Goal: Transaction & Acquisition: Purchase product/service

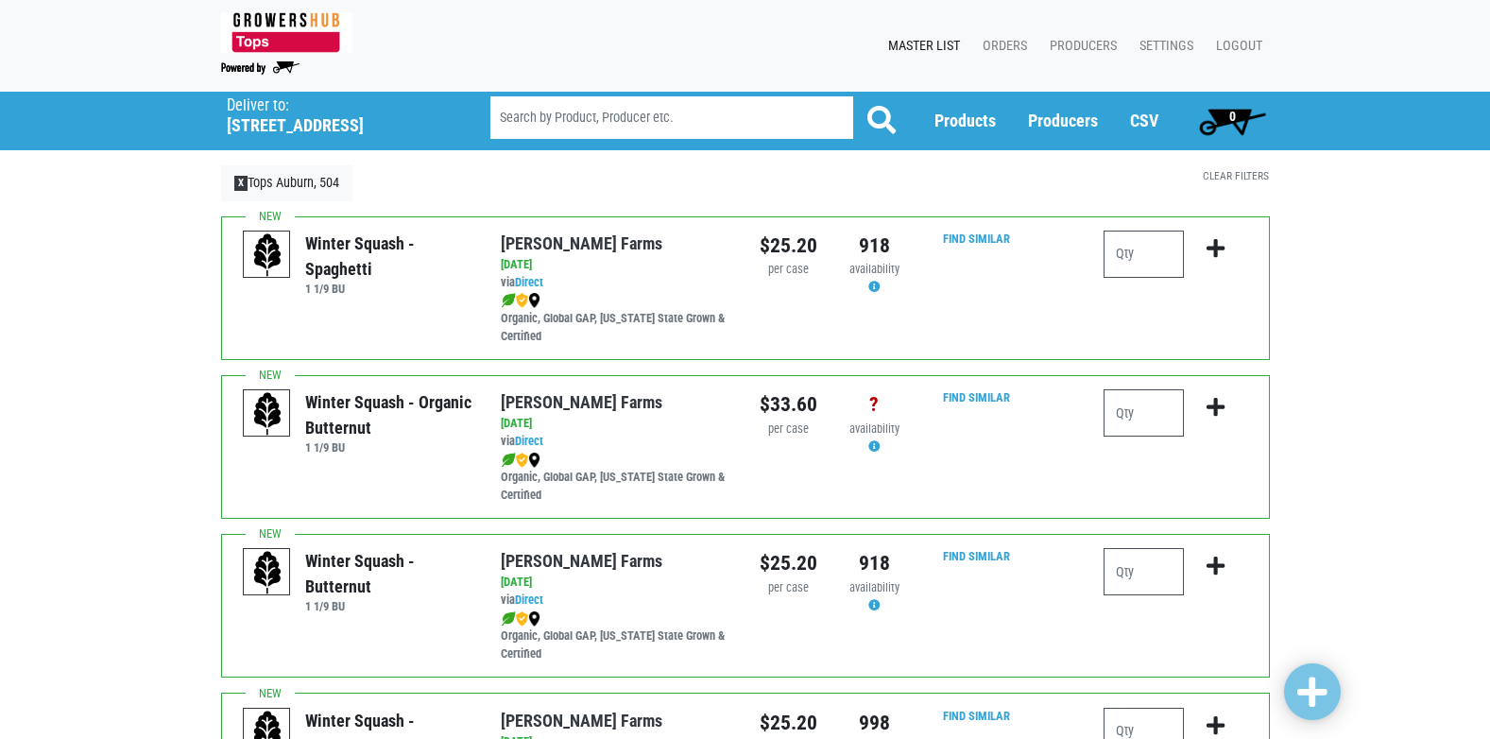
scroll to position [1323, 0]
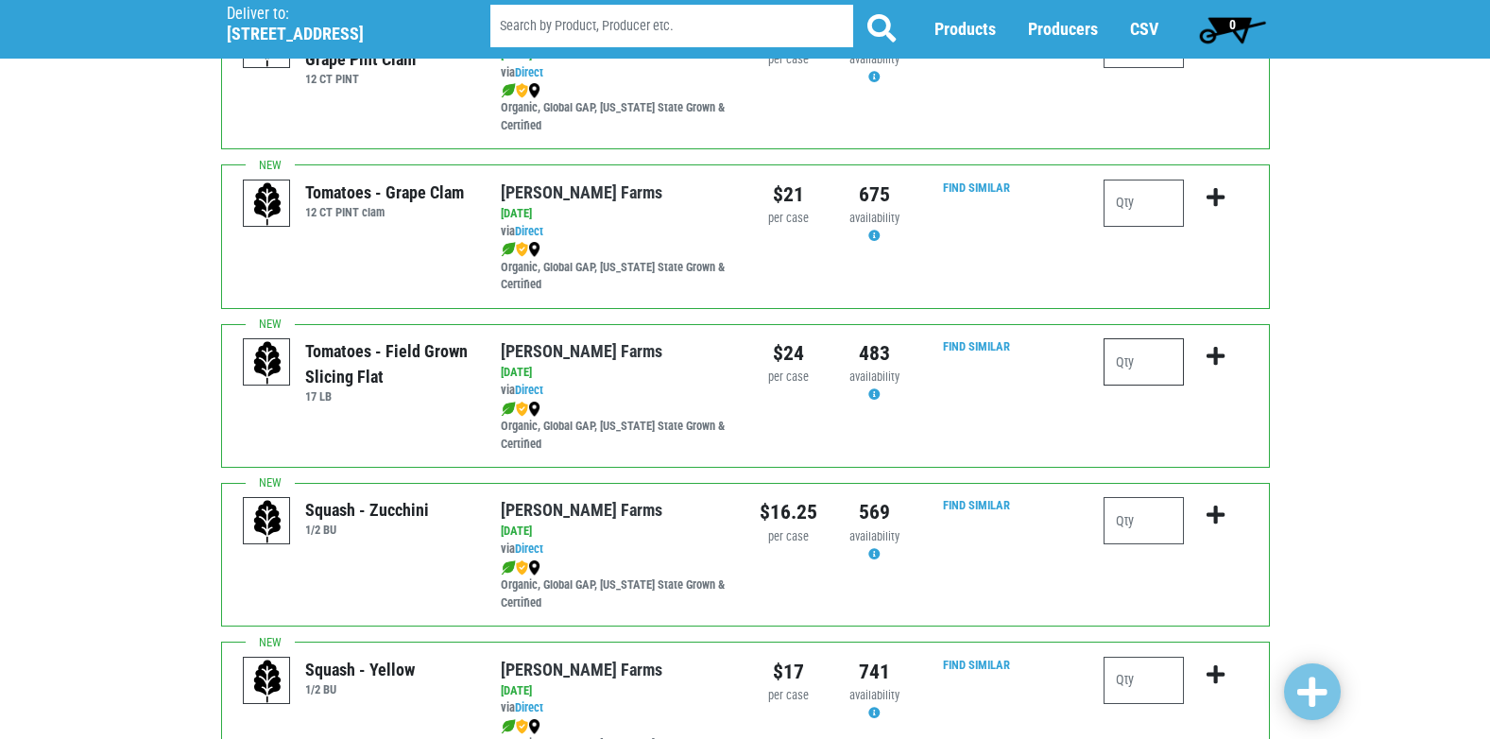
click at [1144, 360] on input "number" at bounding box center [1144, 361] width 80 height 47
type input "1"
click at [1215, 354] on icon "submit" at bounding box center [1216, 356] width 18 height 21
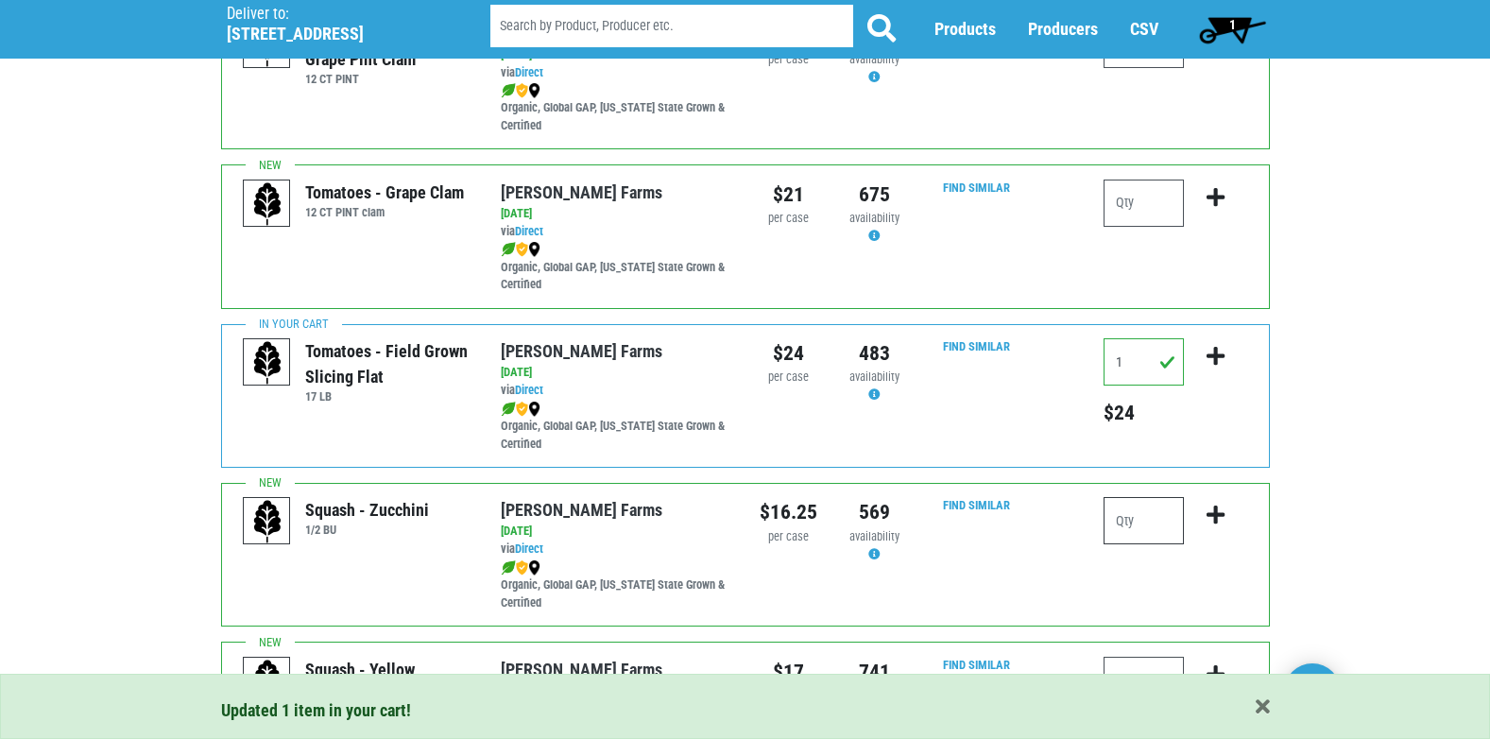
click at [1132, 521] on input "number" at bounding box center [1144, 520] width 80 height 47
type input "1"
click at [1213, 519] on icon "submit" at bounding box center [1216, 515] width 18 height 21
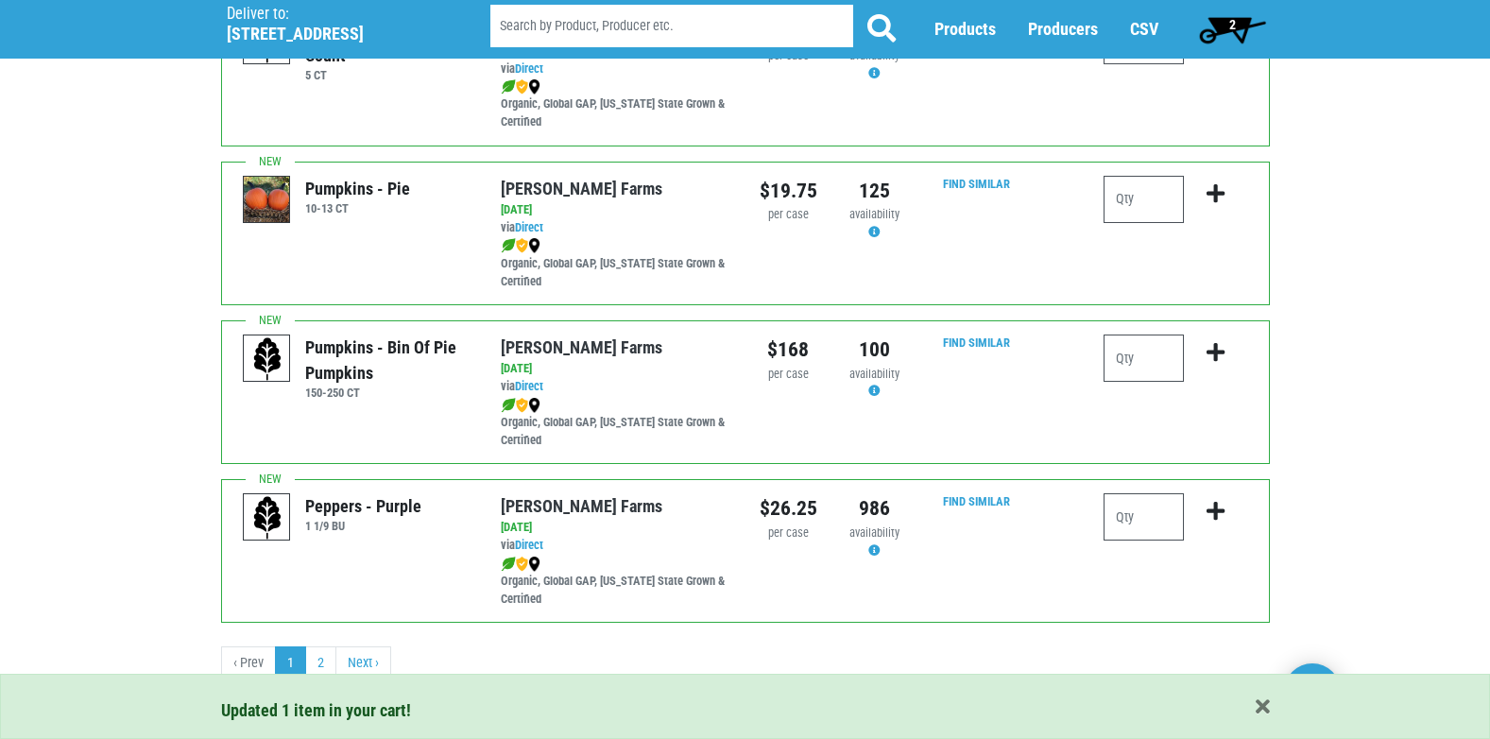
scroll to position [2762, 0]
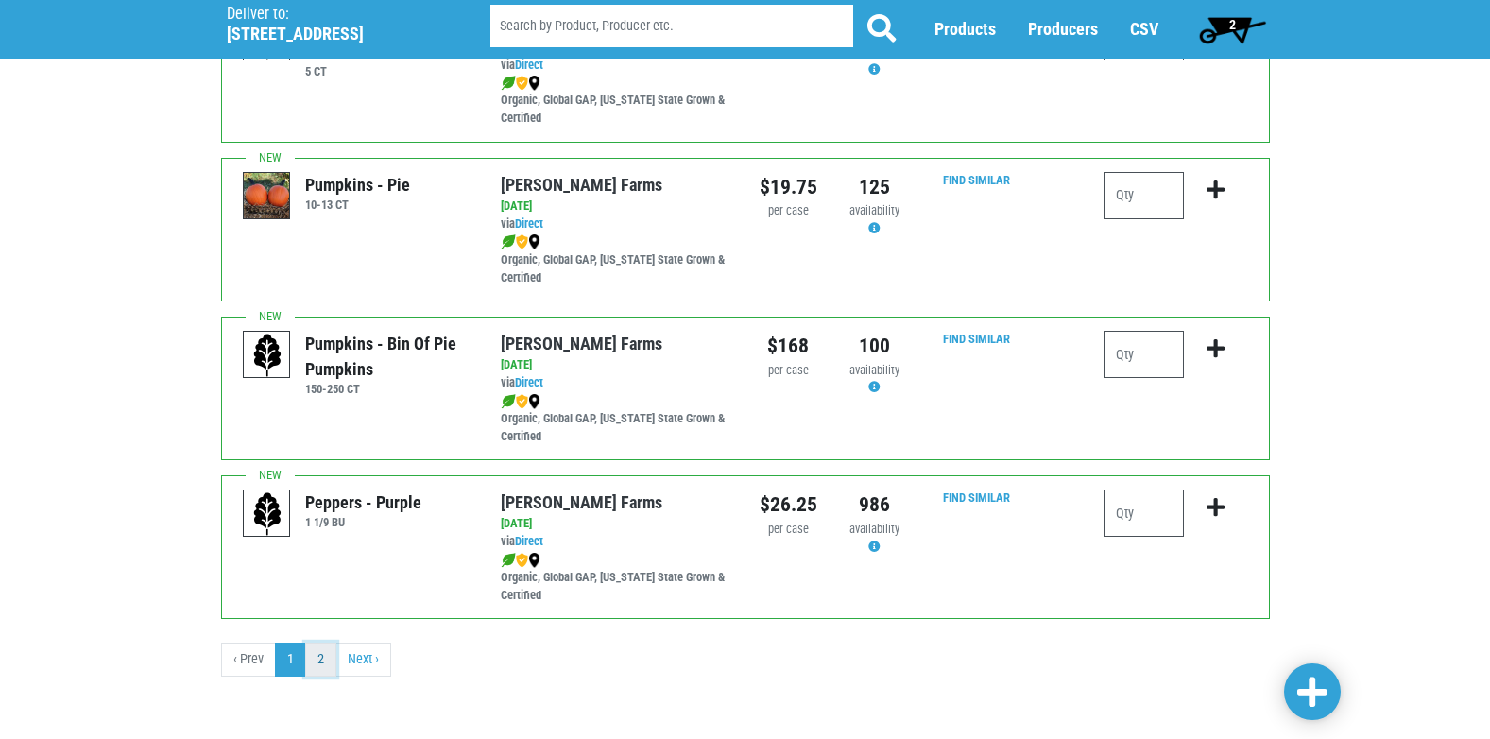
click at [315, 663] on link "2" at bounding box center [320, 660] width 31 height 34
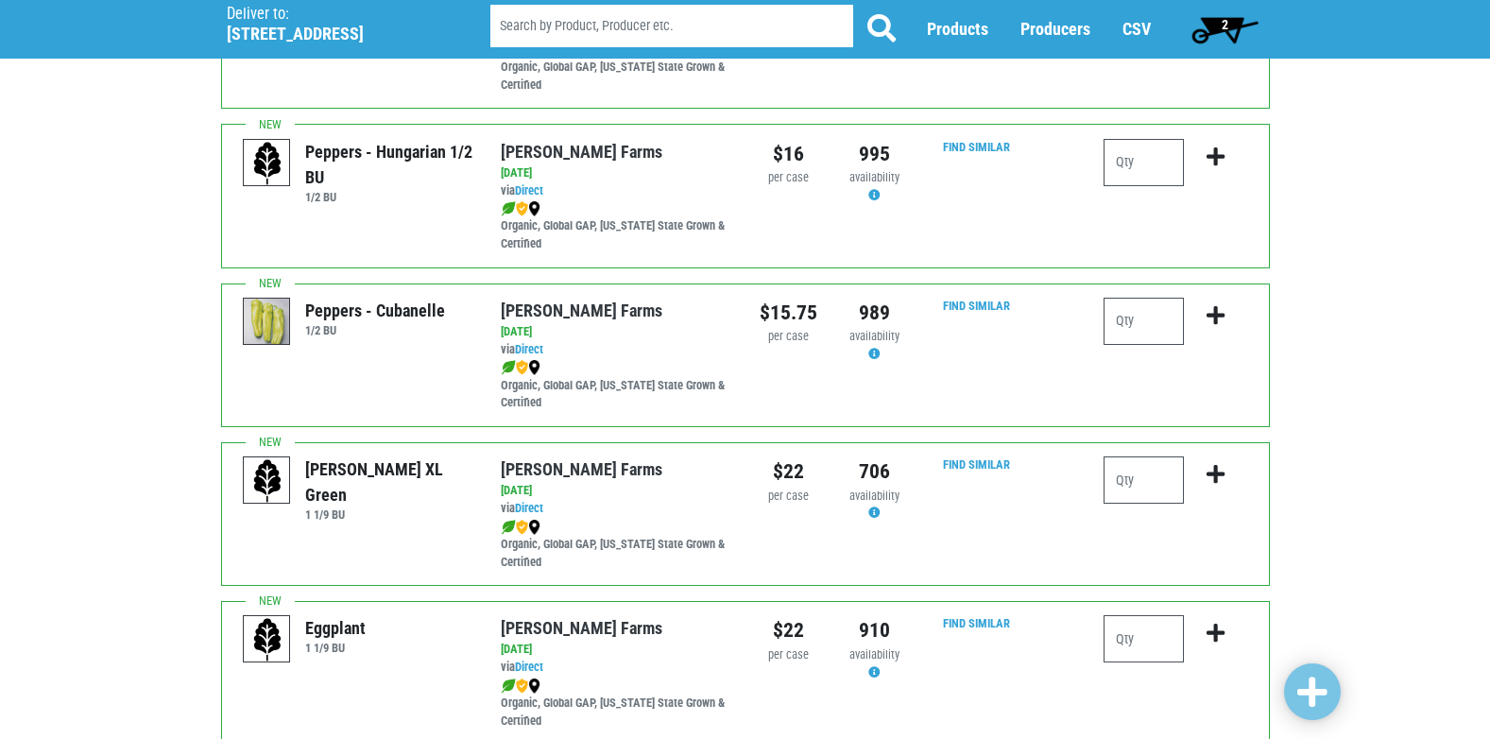
scroll to position [662, 0]
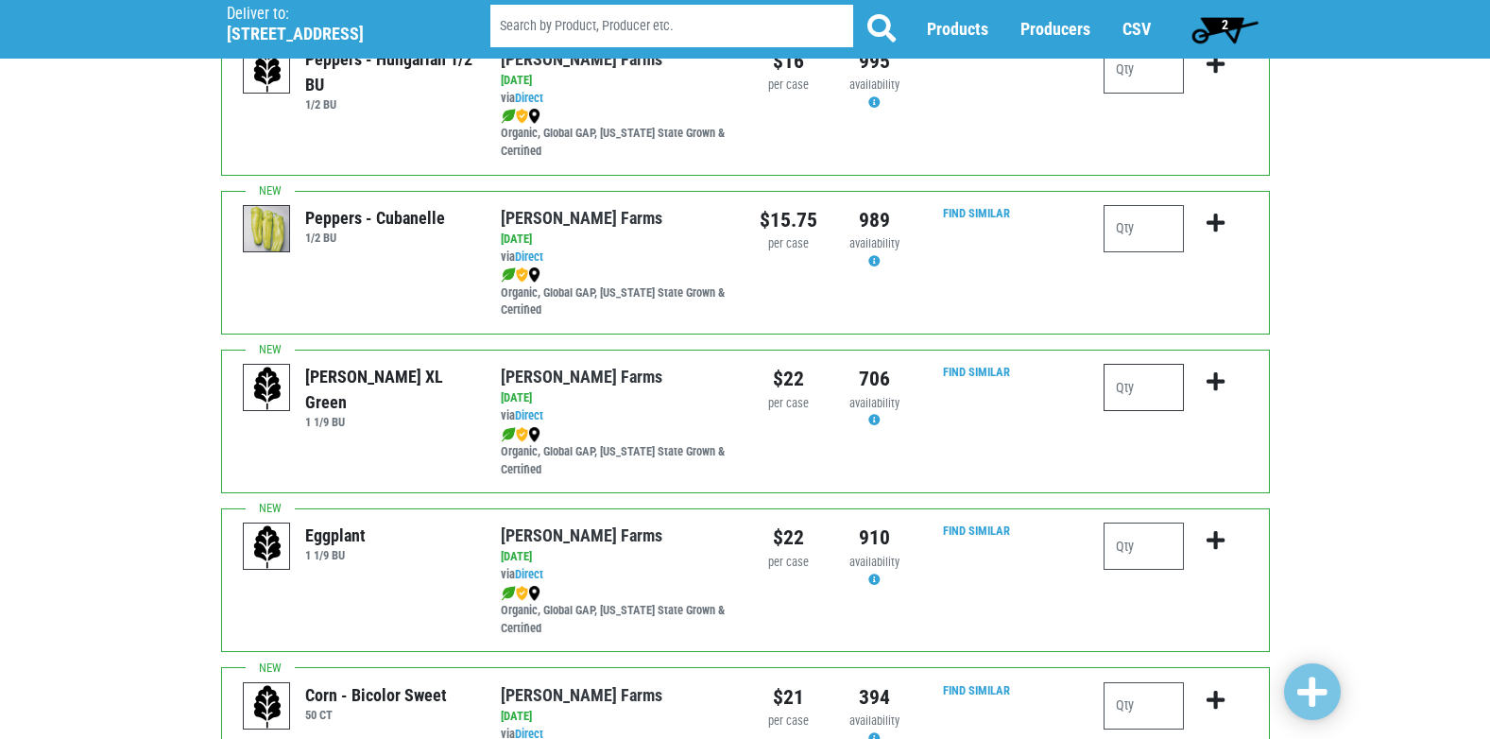
click at [1142, 388] on input "number" at bounding box center [1144, 387] width 80 height 47
type input "1"
click at [1217, 385] on icon "submit" at bounding box center [1216, 381] width 18 height 21
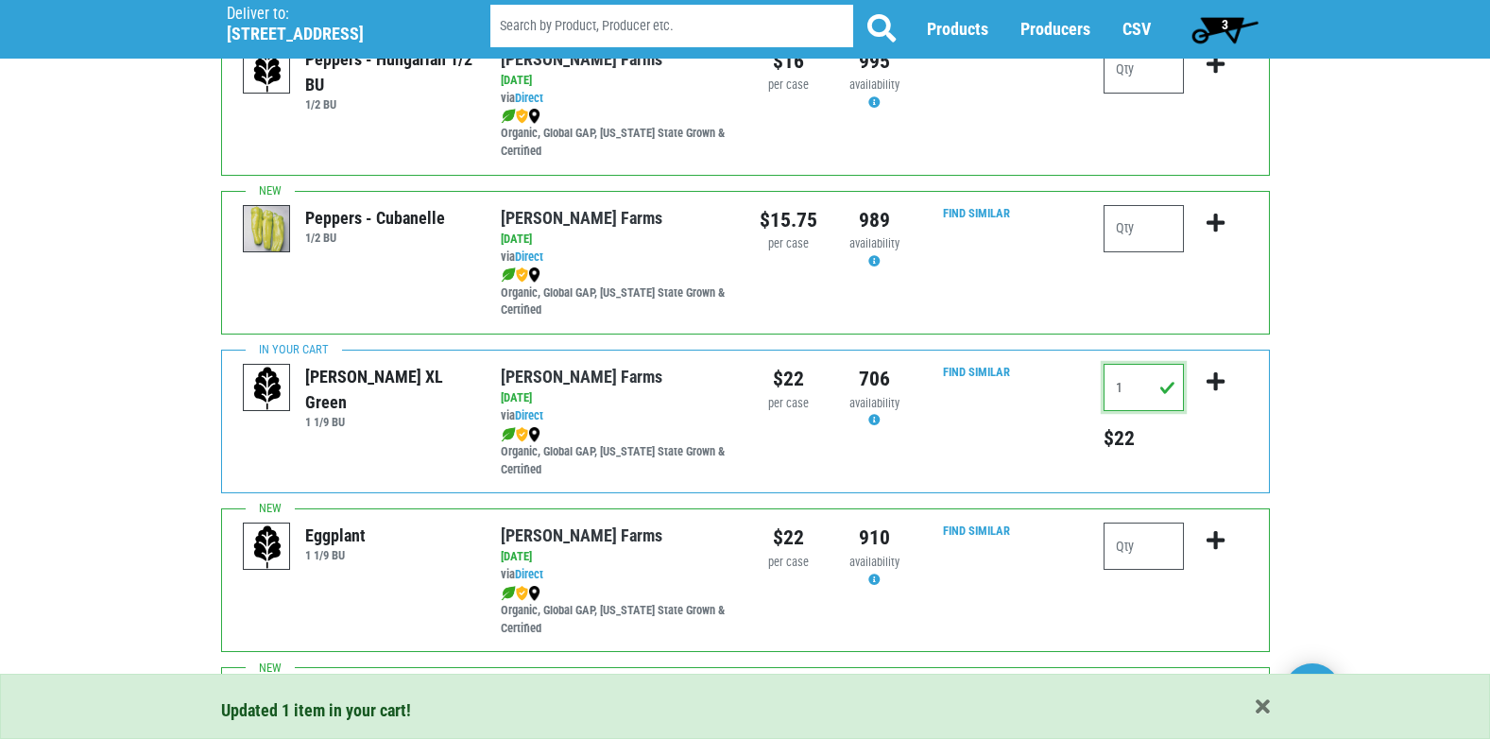
click at [1124, 400] on input "1" at bounding box center [1144, 387] width 80 height 47
type input "2"
click at [1211, 367] on button "submit" at bounding box center [1216, 394] width 44 height 60
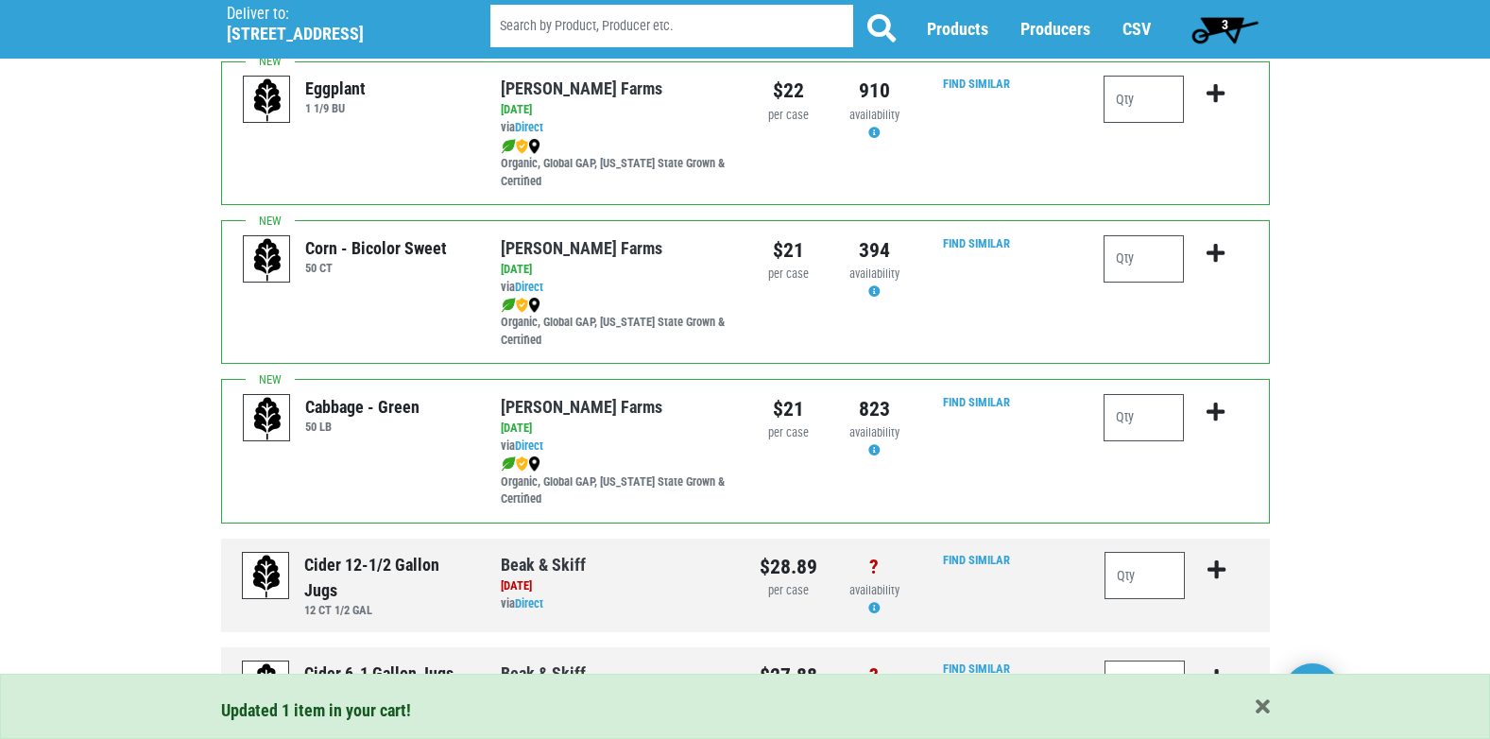
scroll to position [1134, 0]
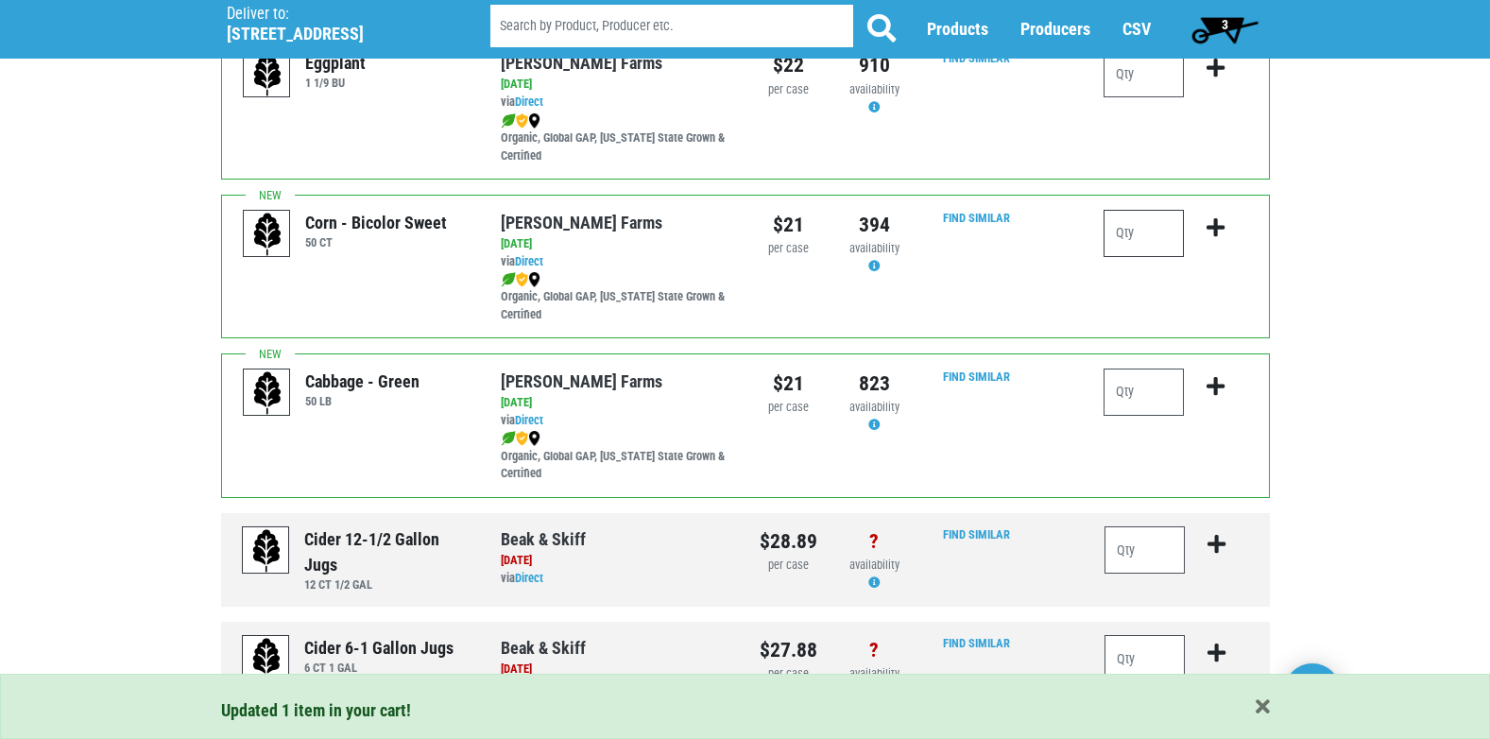
click at [1122, 231] on input "number" at bounding box center [1144, 233] width 80 height 47
type input "2"
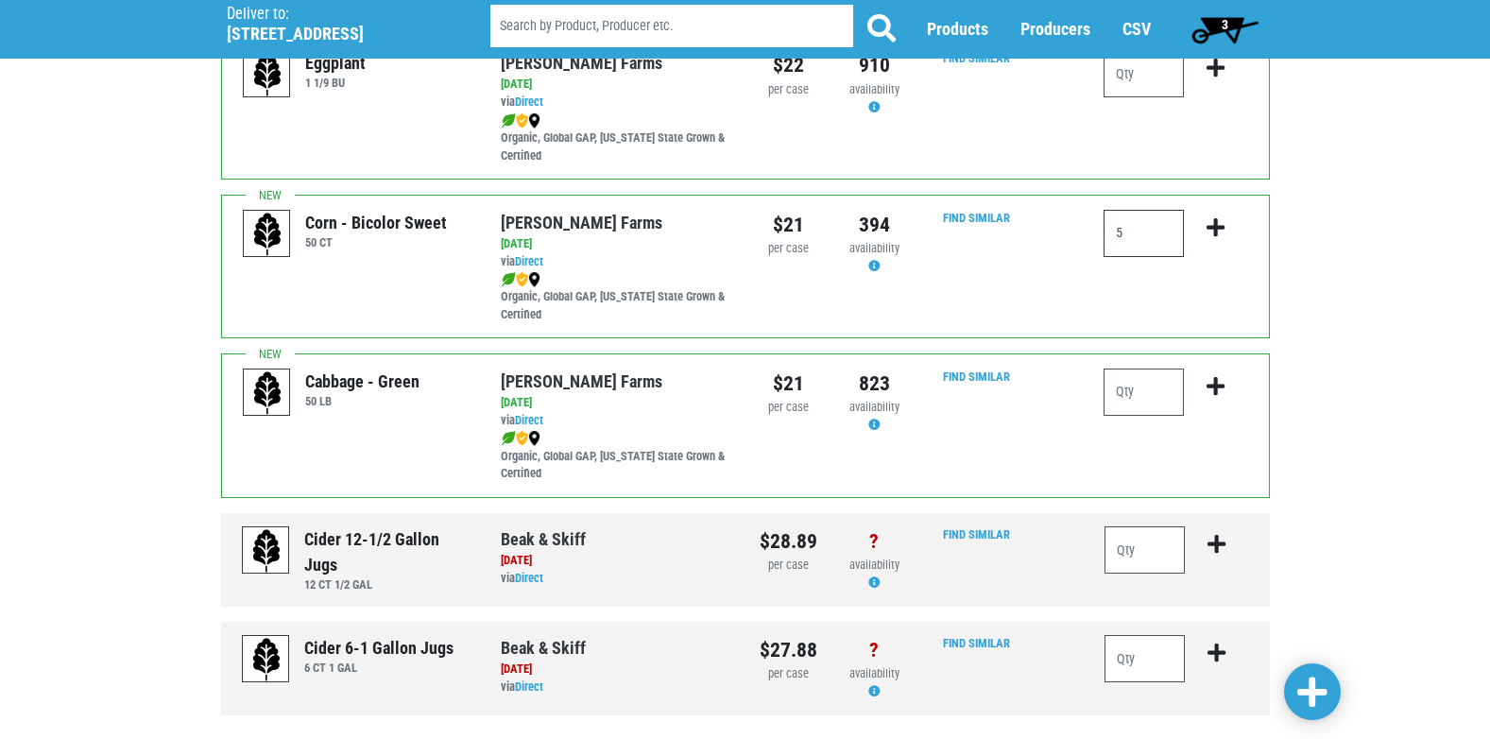
type input "5"
click at [1211, 226] on icon "submit" at bounding box center [1216, 227] width 18 height 21
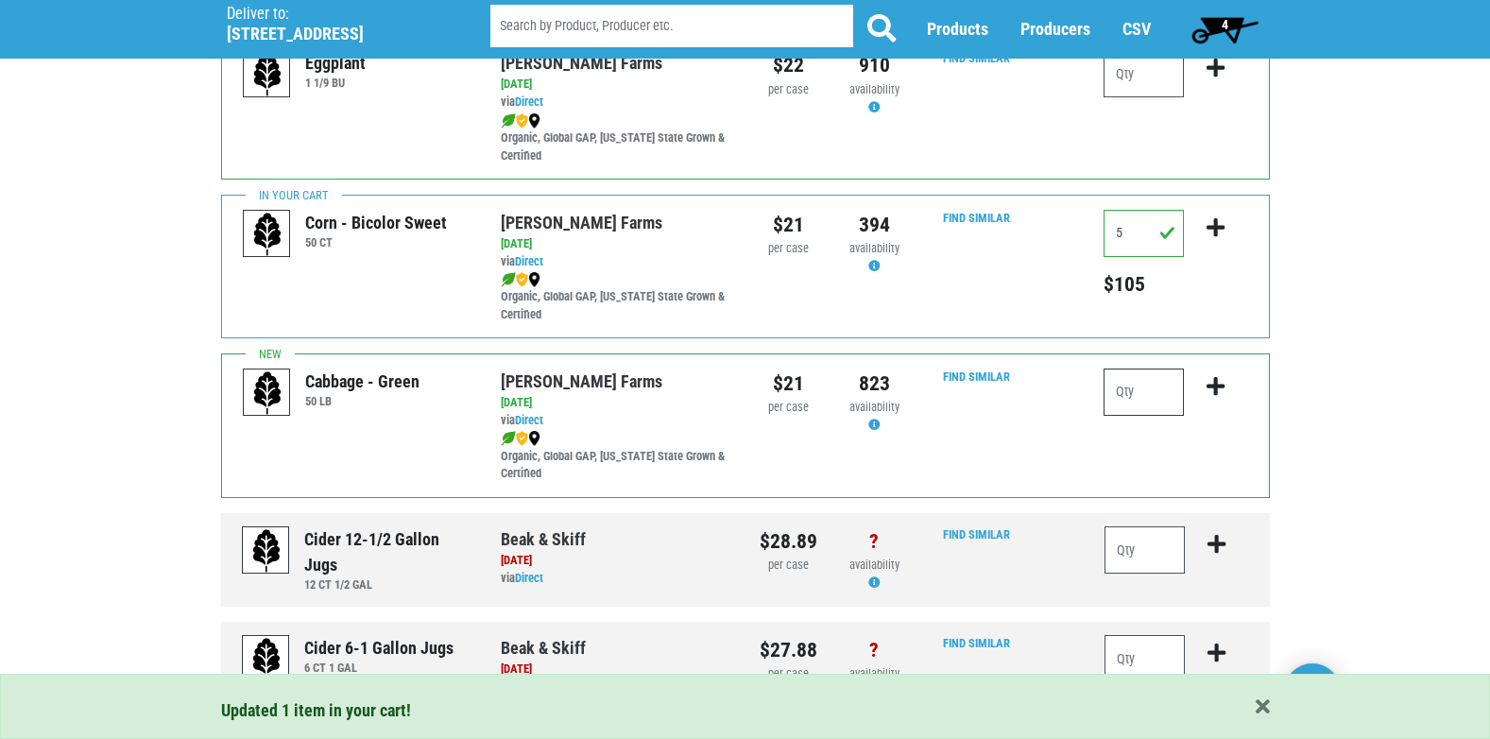
click at [1146, 394] on input "number" at bounding box center [1144, 392] width 80 height 47
type input "2"
click at [1217, 380] on icon "submit" at bounding box center [1216, 386] width 18 height 21
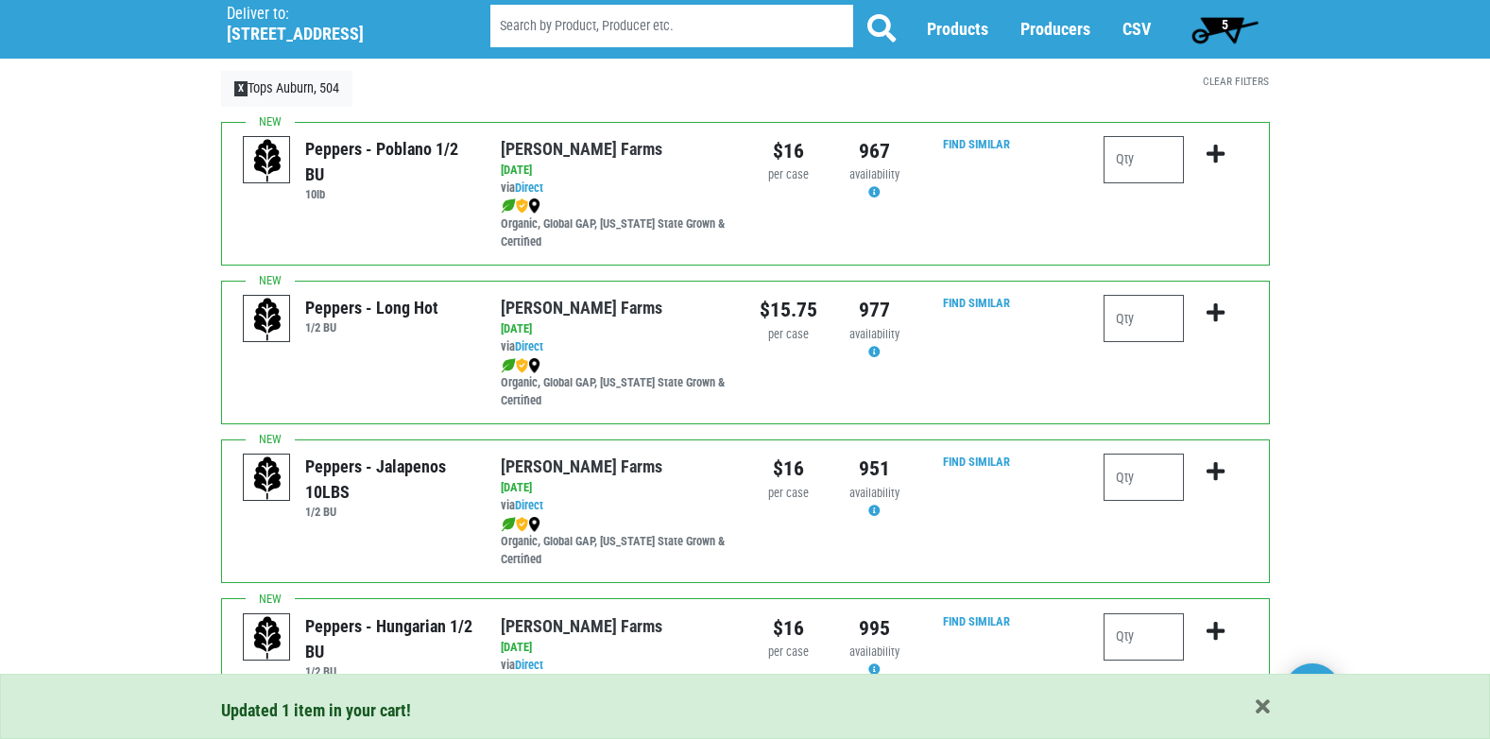
scroll to position [0, 0]
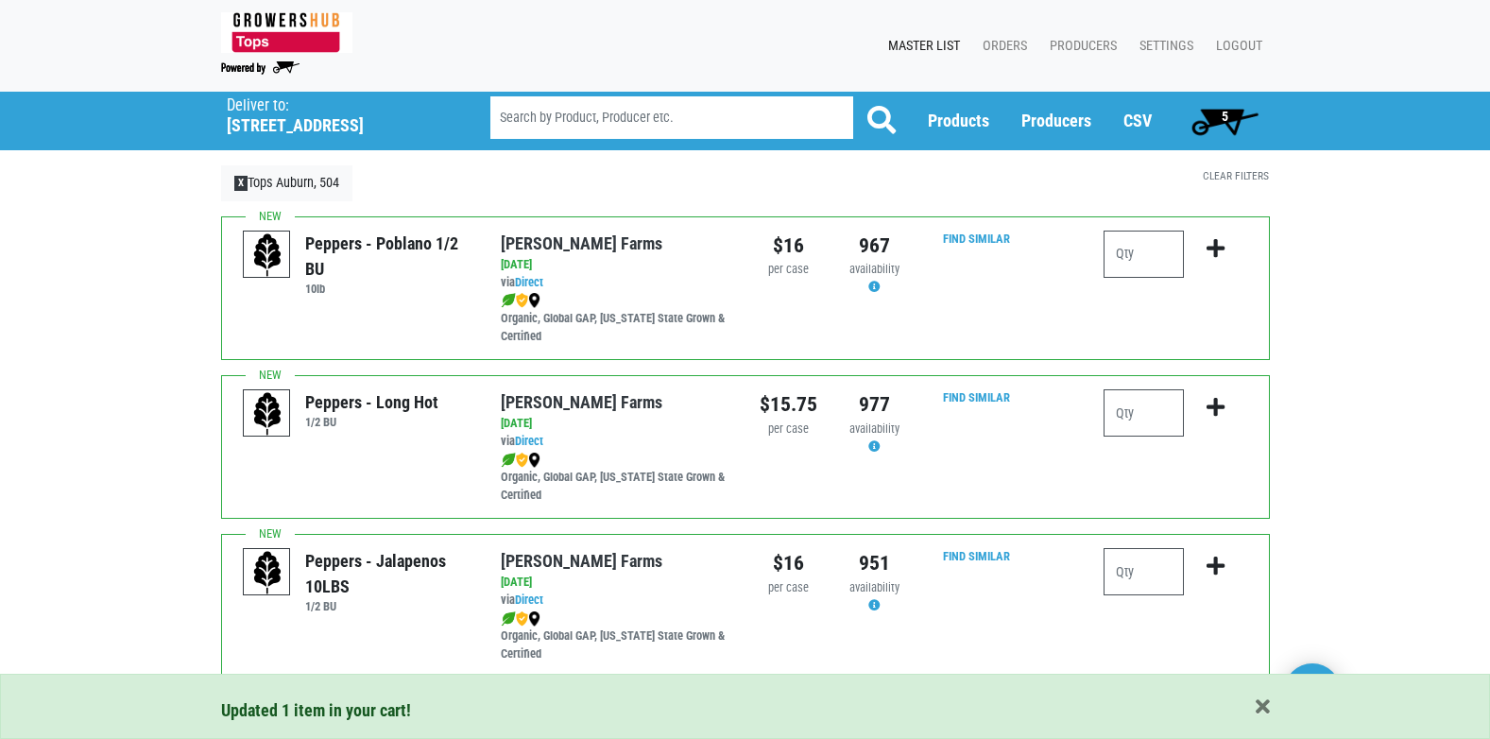
click at [1239, 124] on span "5" at bounding box center [1225, 121] width 84 height 38
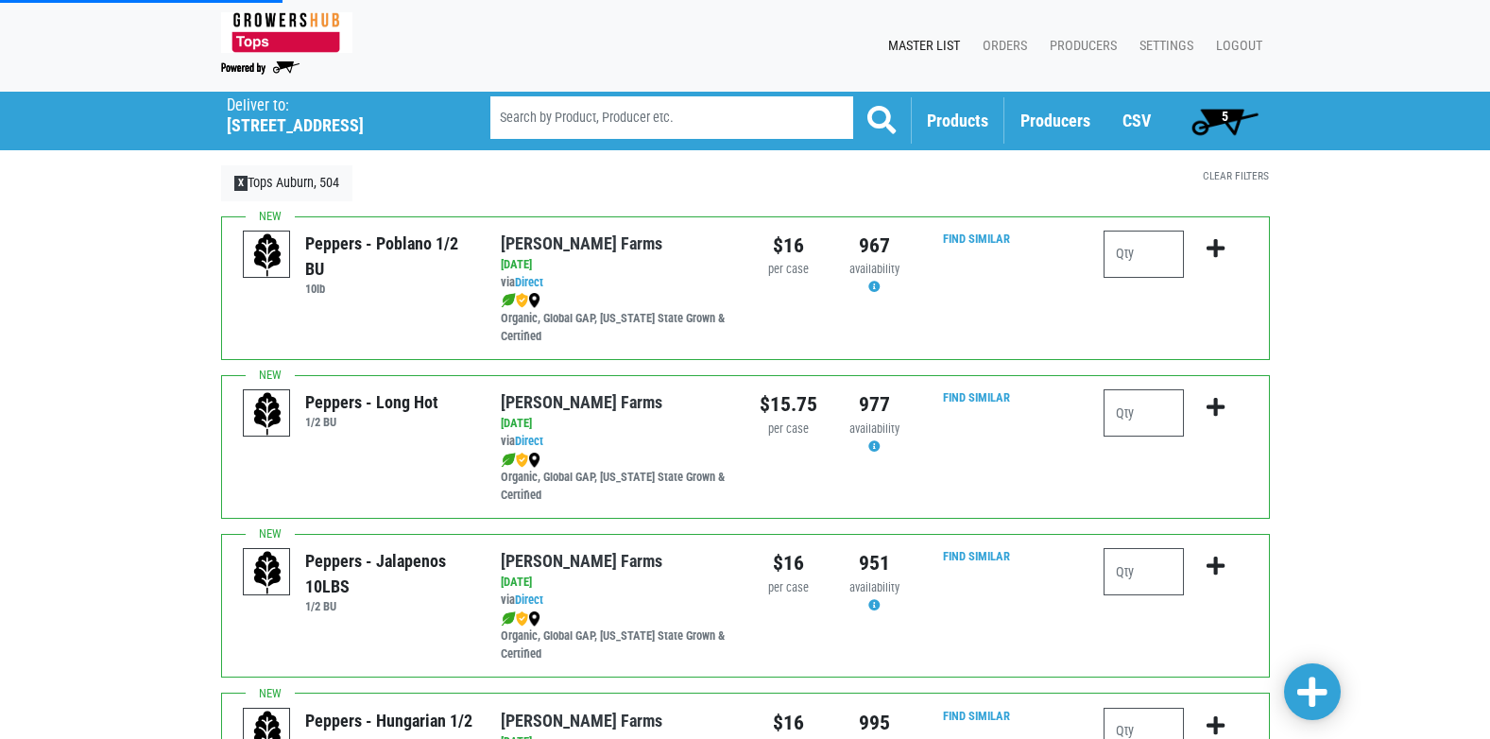
click at [941, 116] on span "Products" at bounding box center [957, 121] width 61 height 20
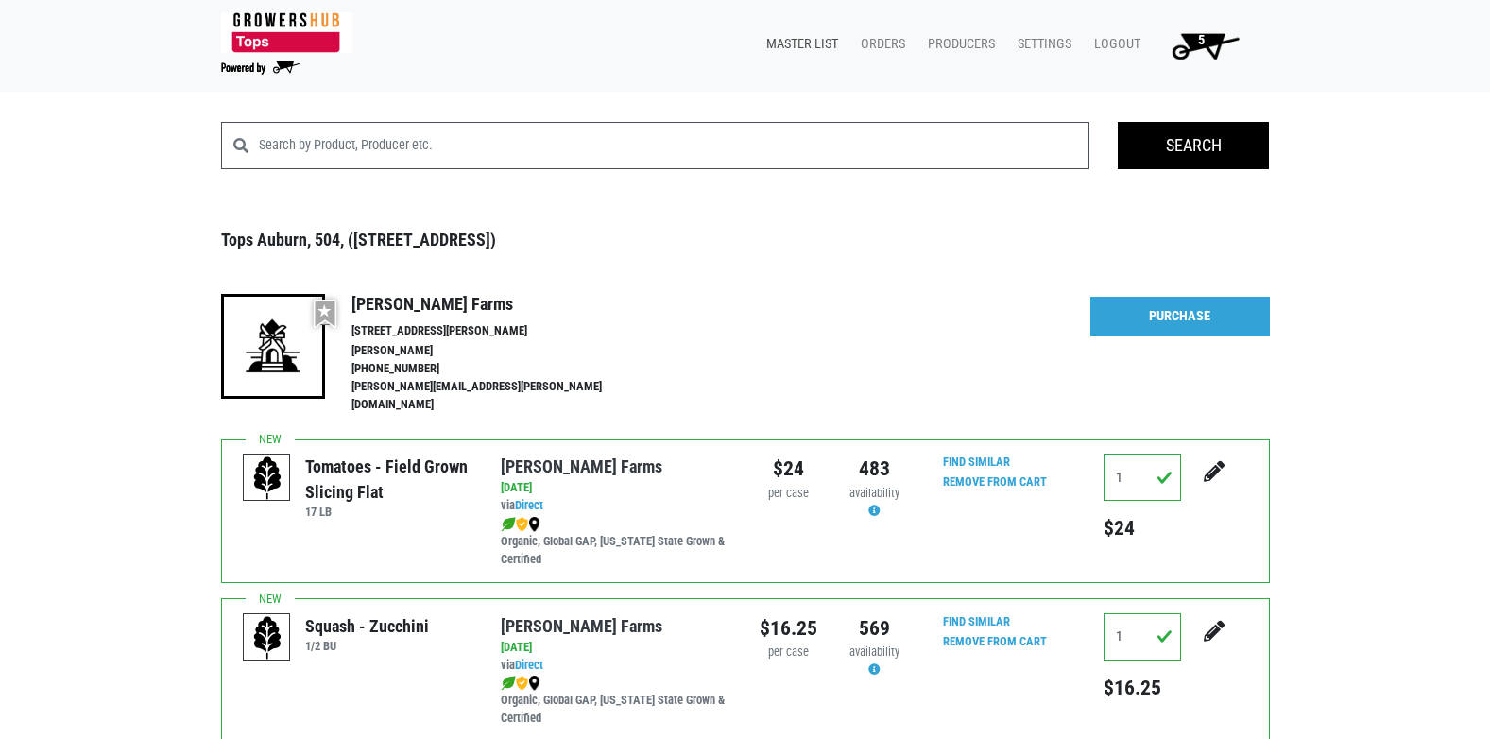
click at [803, 50] on link "Master List" at bounding box center [798, 44] width 95 height 36
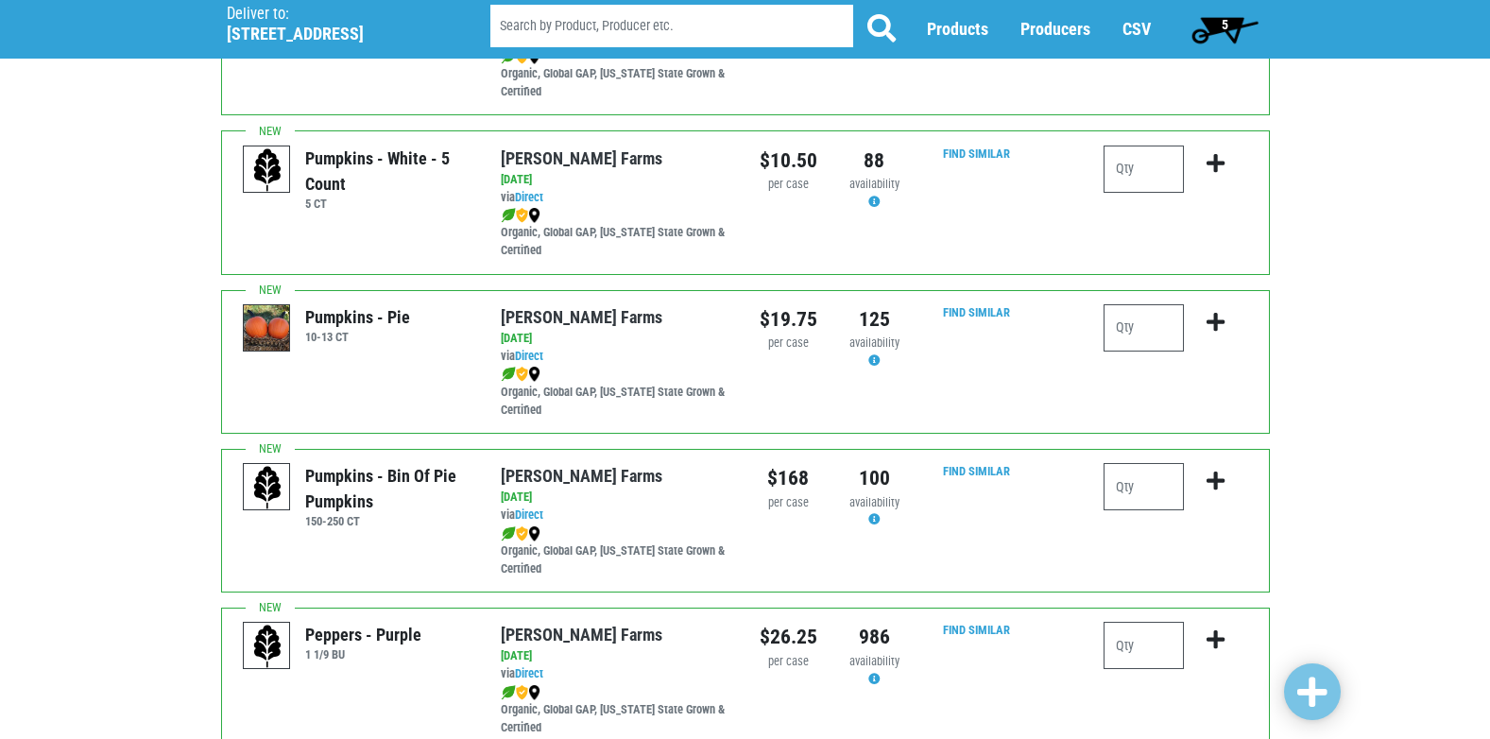
scroll to position [2762, 0]
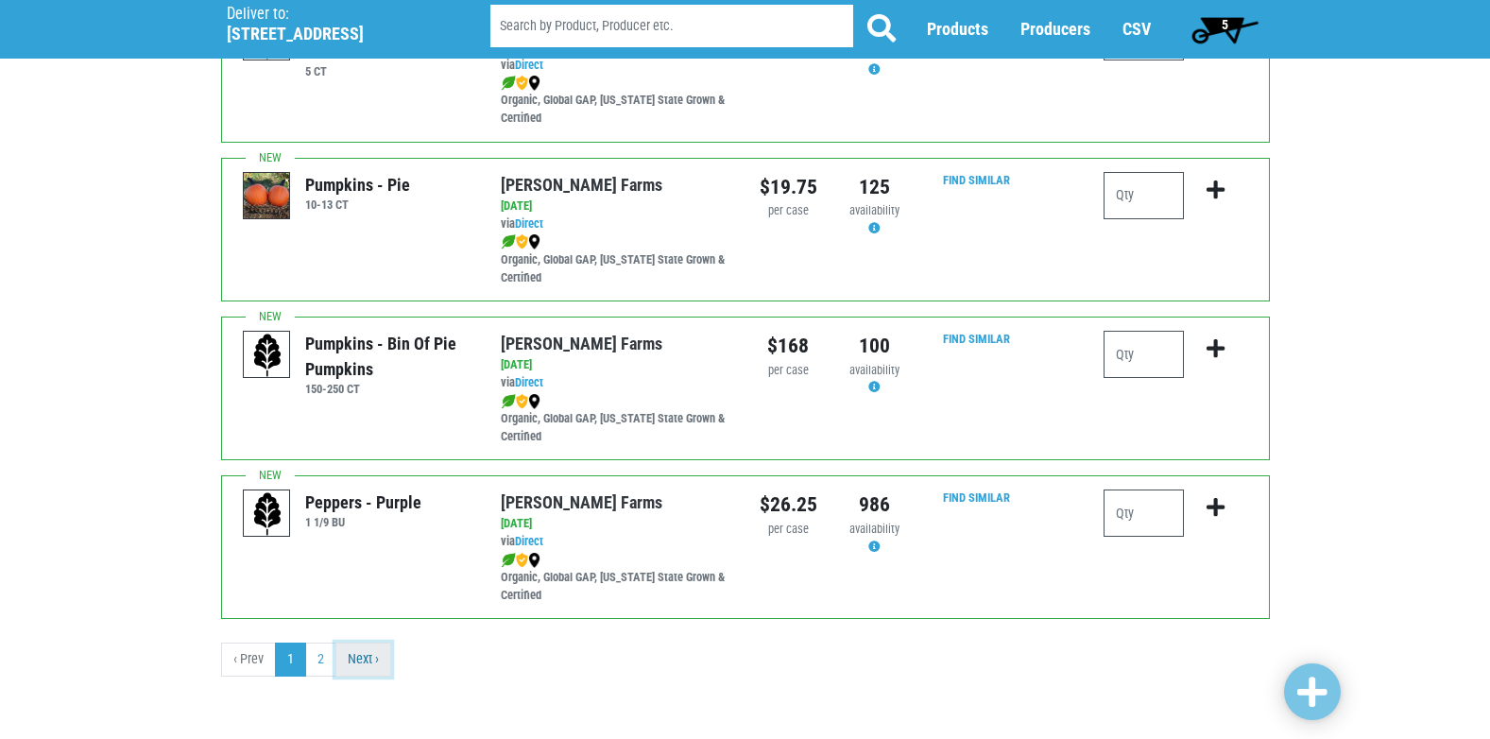
click at [370, 653] on link "Next ›" at bounding box center [364, 660] width 56 height 34
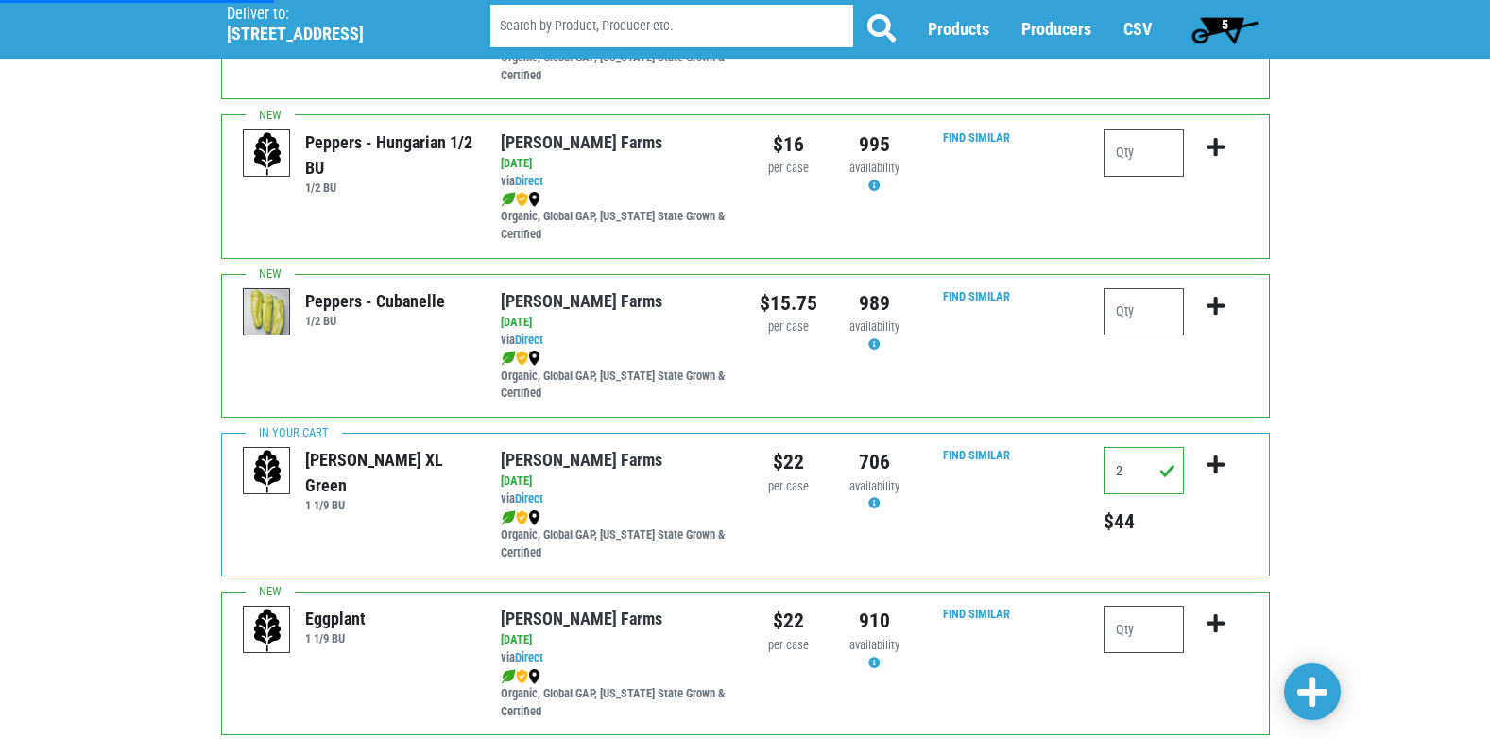
scroll to position [569, 0]
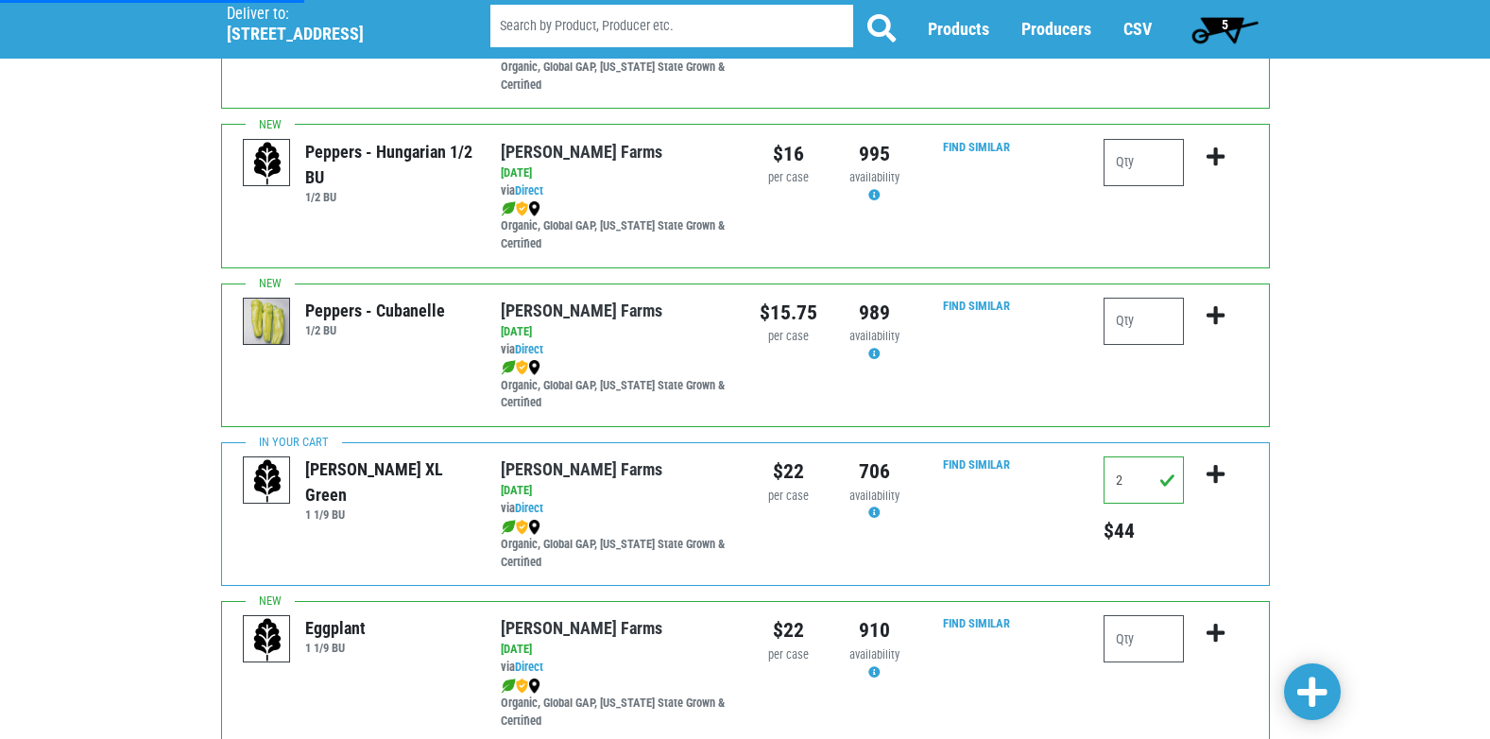
click at [1235, 35] on span "5" at bounding box center [1225, 29] width 84 height 38
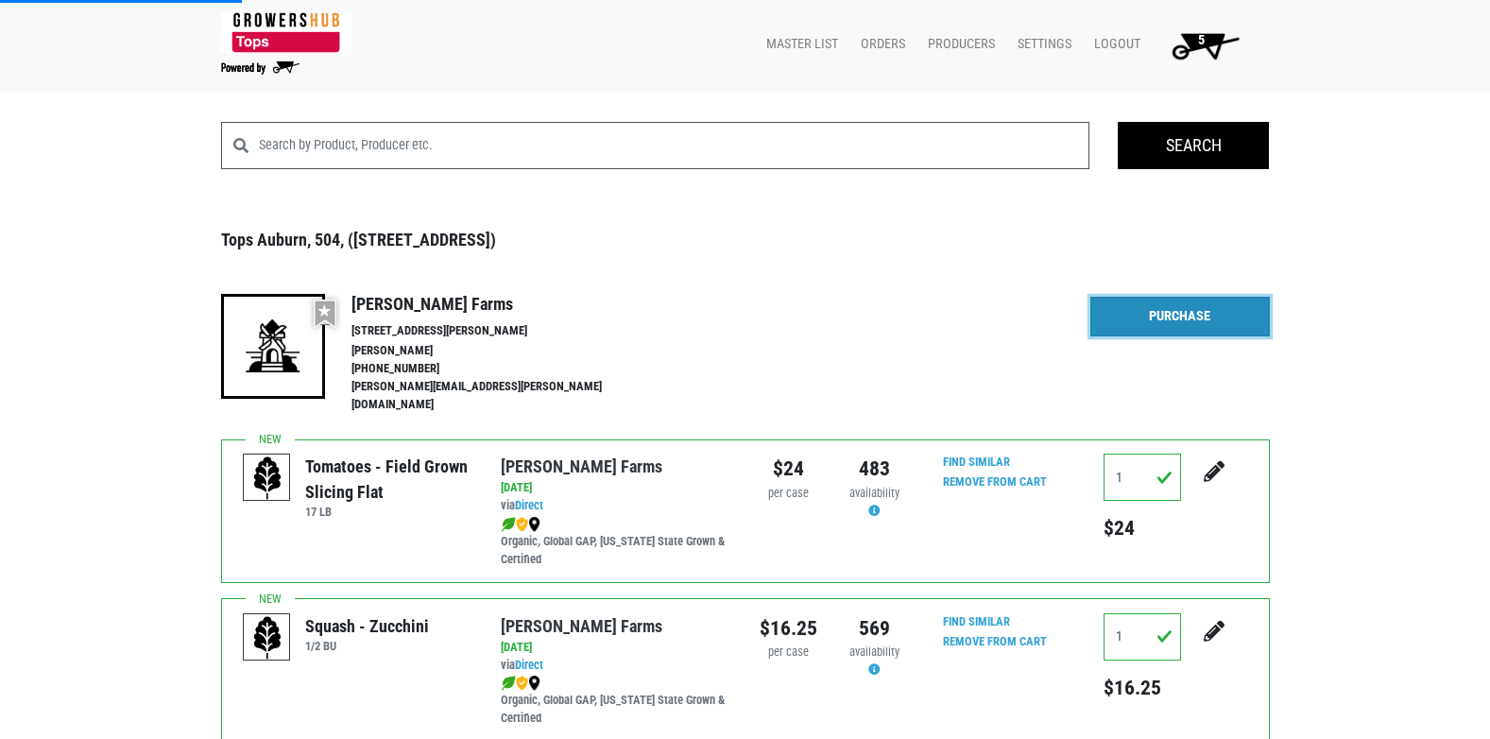
click at [1182, 311] on link "Purchase" at bounding box center [1181, 317] width 180 height 40
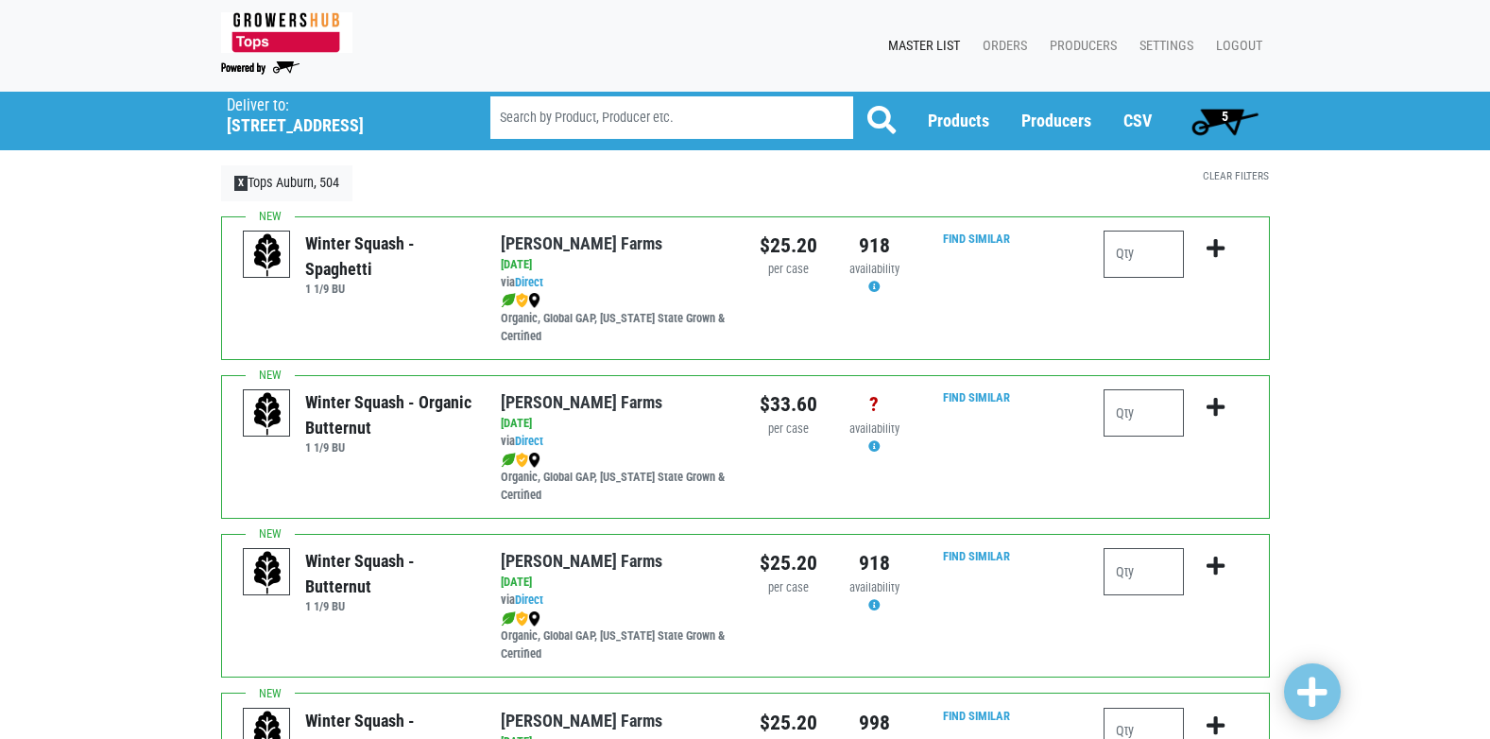
click at [1232, 112] on span "5" at bounding box center [1225, 121] width 84 height 38
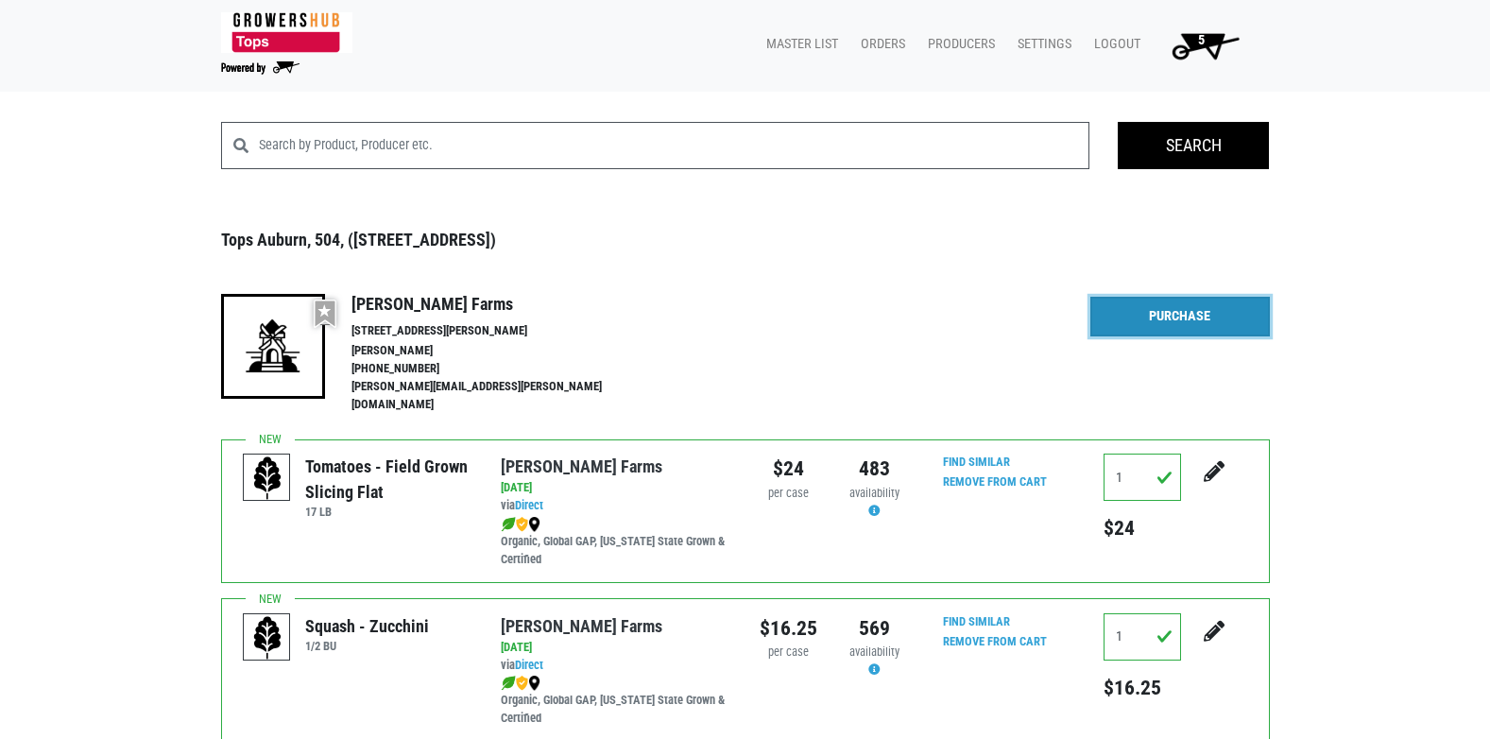
click at [1200, 307] on link "Purchase" at bounding box center [1181, 317] width 180 height 40
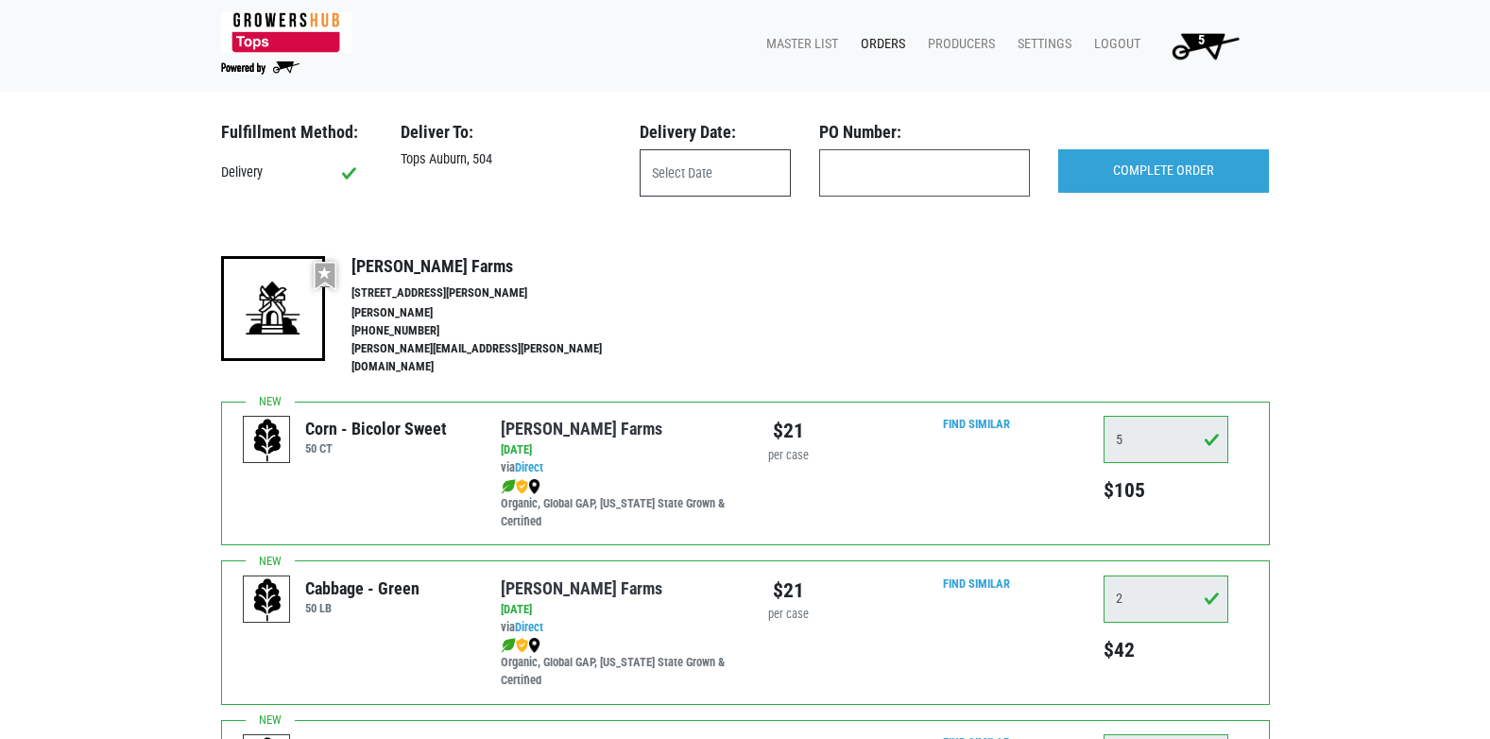
click at [684, 183] on input "text" at bounding box center [715, 172] width 151 height 47
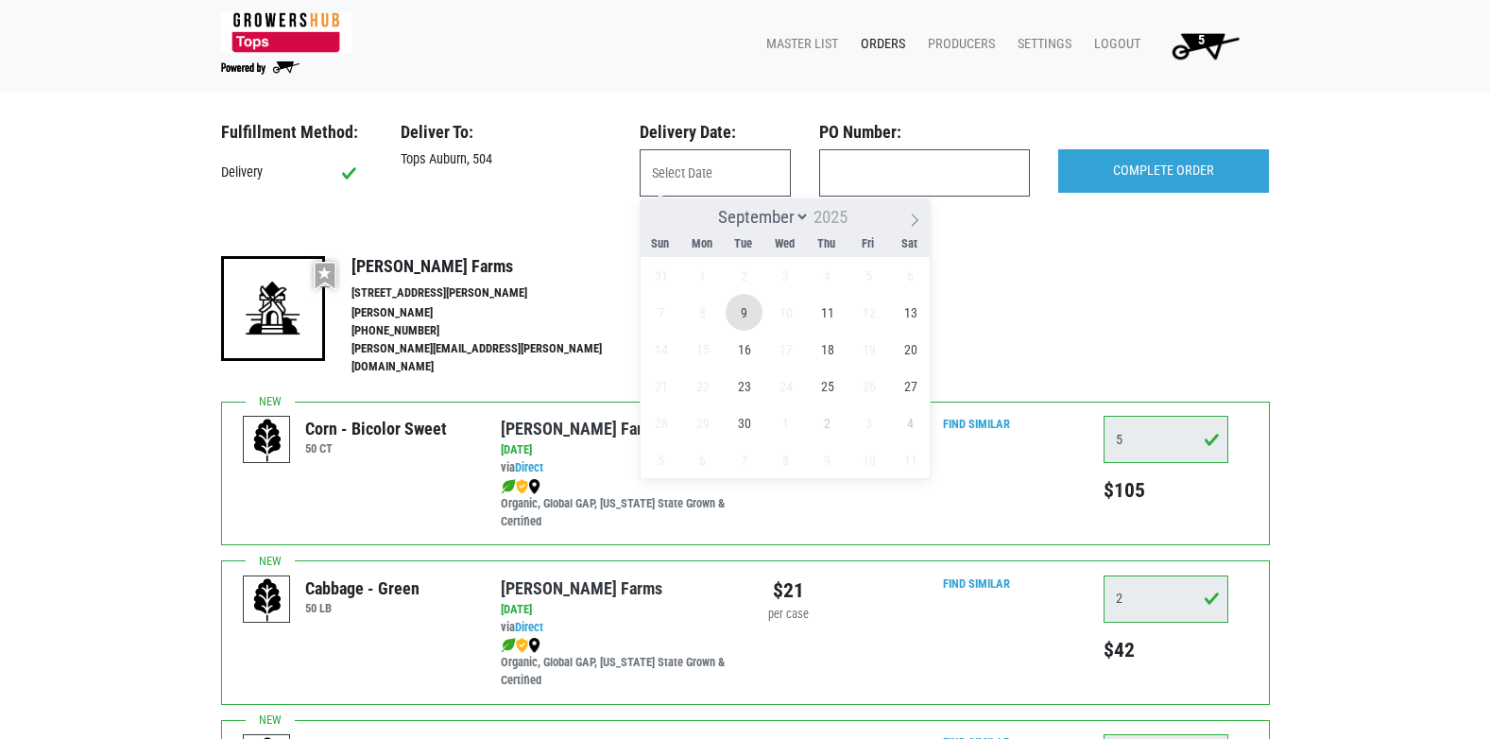
click at [733, 307] on span "9" at bounding box center [744, 312] width 37 height 37
type input "[DATE]"
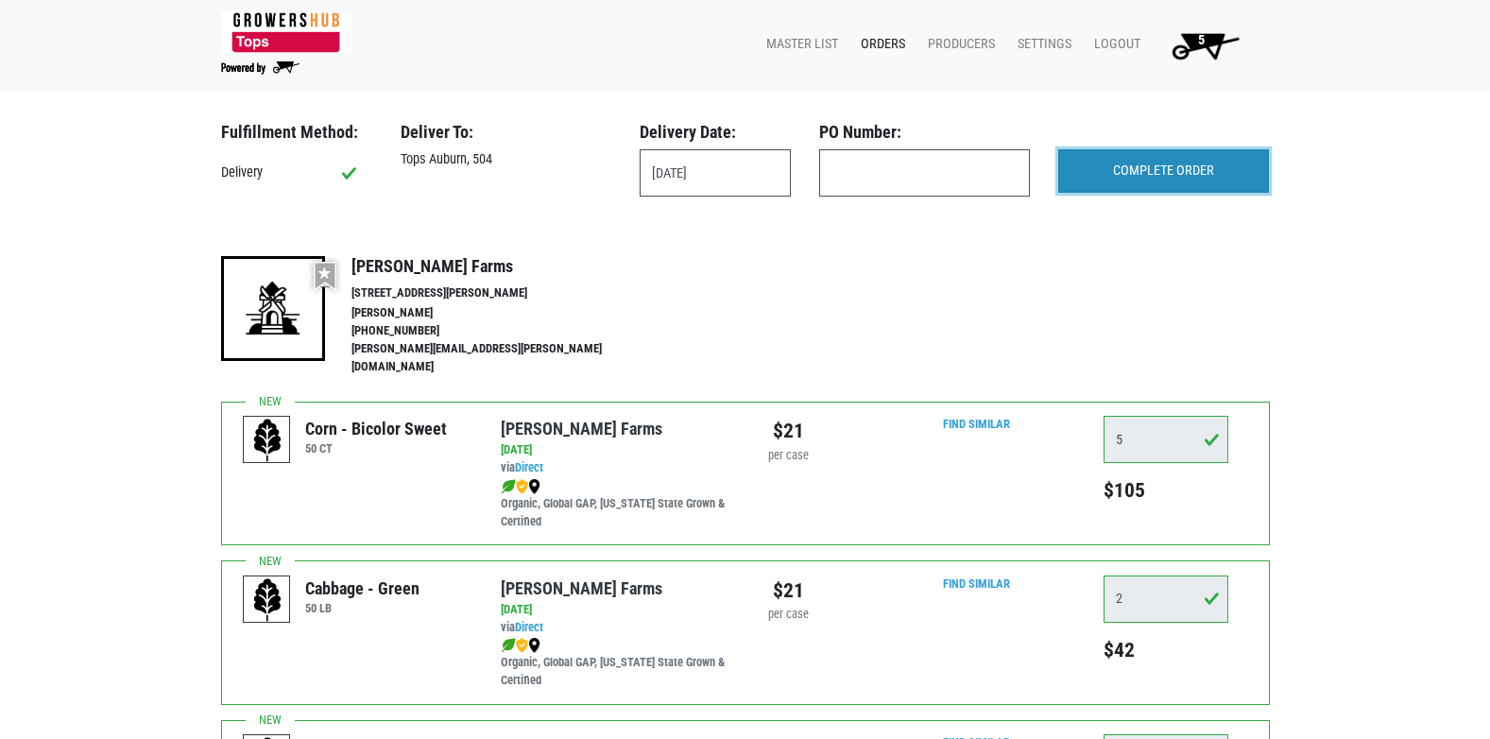
click at [1076, 184] on input "COMPLETE ORDER" at bounding box center [1164, 170] width 211 height 43
